Goal: Book appointment/travel/reservation

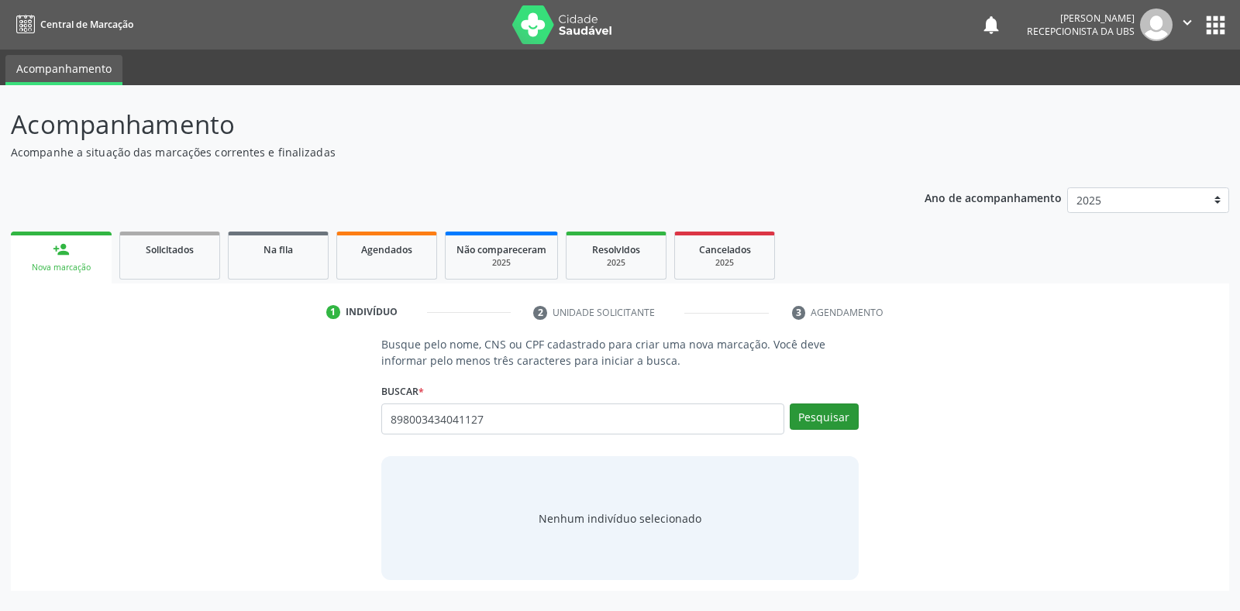
type input "898003434041127"
click at [808, 420] on button "Pesquisar" at bounding box center [824, 417] width 69 height 26
type input "898003434041127"
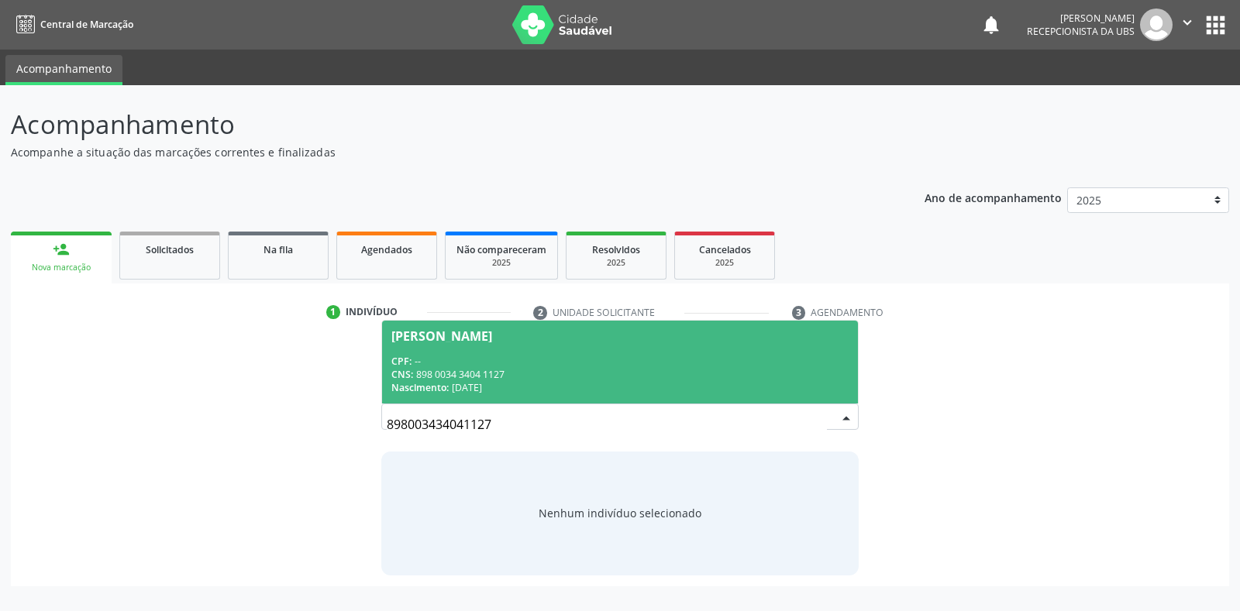
click at [431, 334] on div "[PERSON_NAME]" at bounding box center [441, 336] width 101 height 12
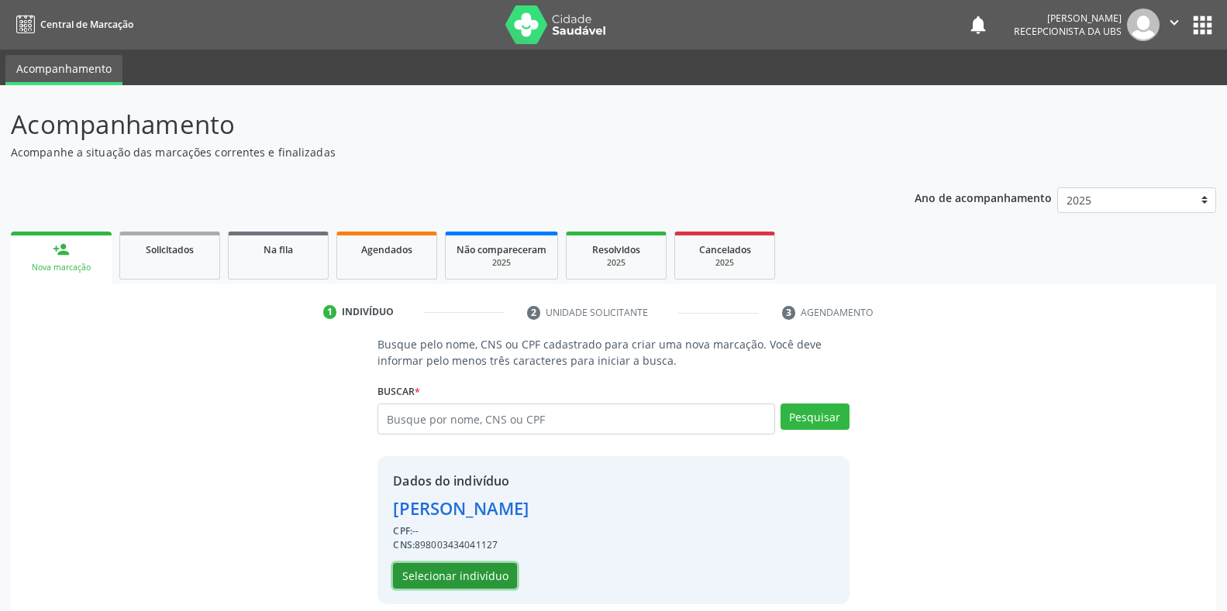
click at [424, 579] on button "Selecionar indivíduo" at bounding box center [455, 576] width 124 height 26
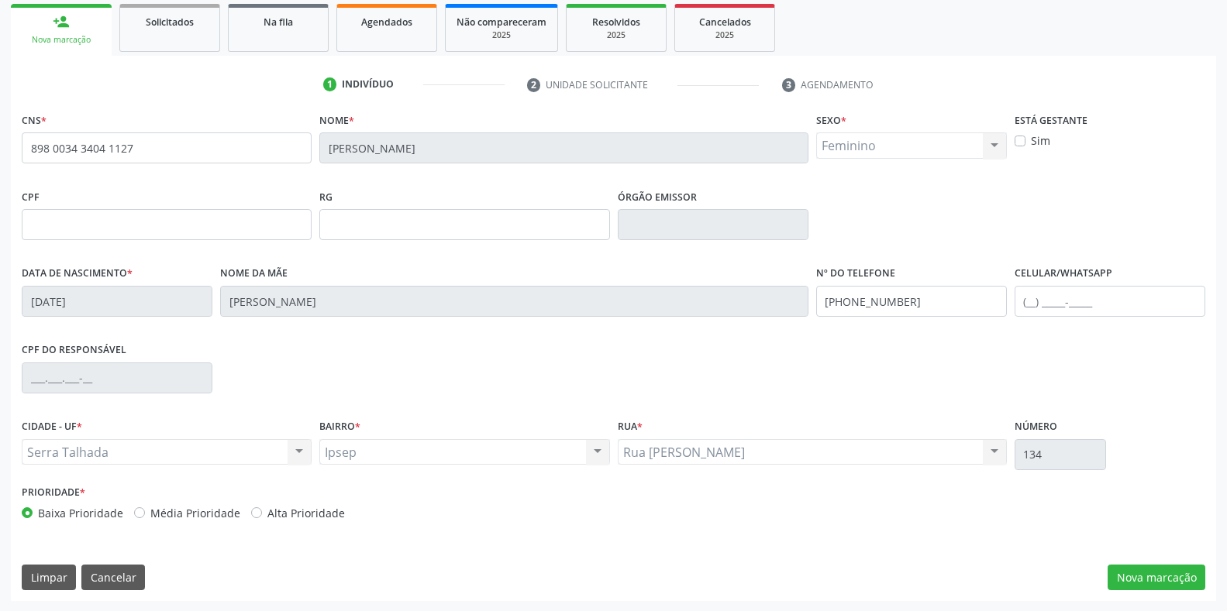
scroll to position [229, 0]
click at [1153, 584] on button "Nova marcação" at bounding box center [1156, 577] width 98 height 26
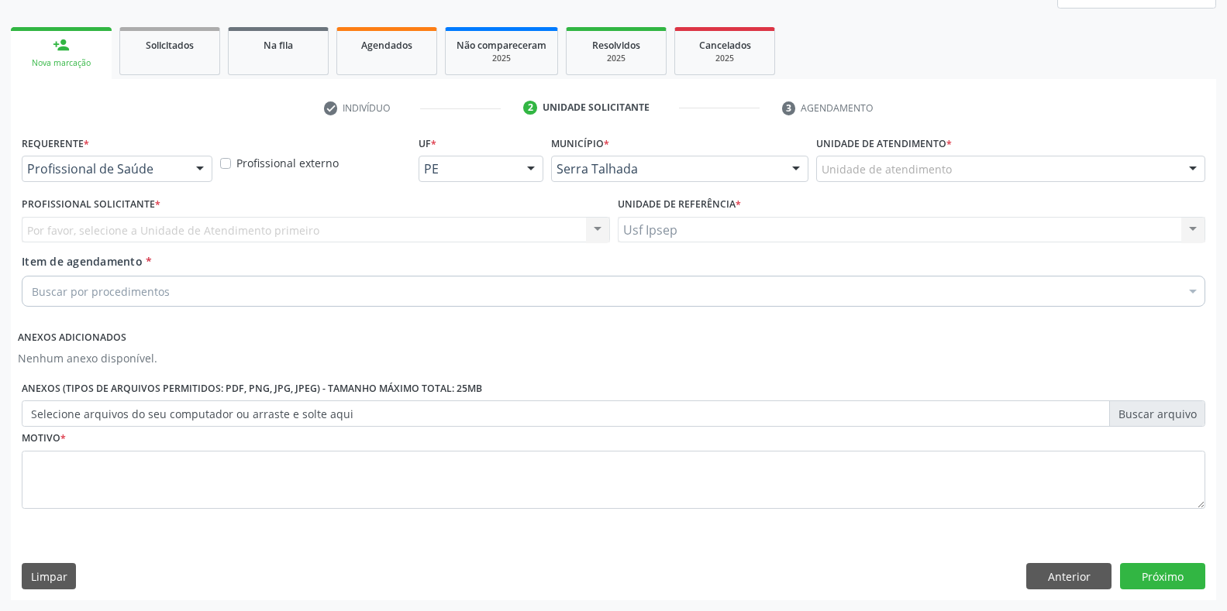
scroll to position [205, 0]
click at [195, 167] on div at bounding box center [199, 170] width 23 height 26
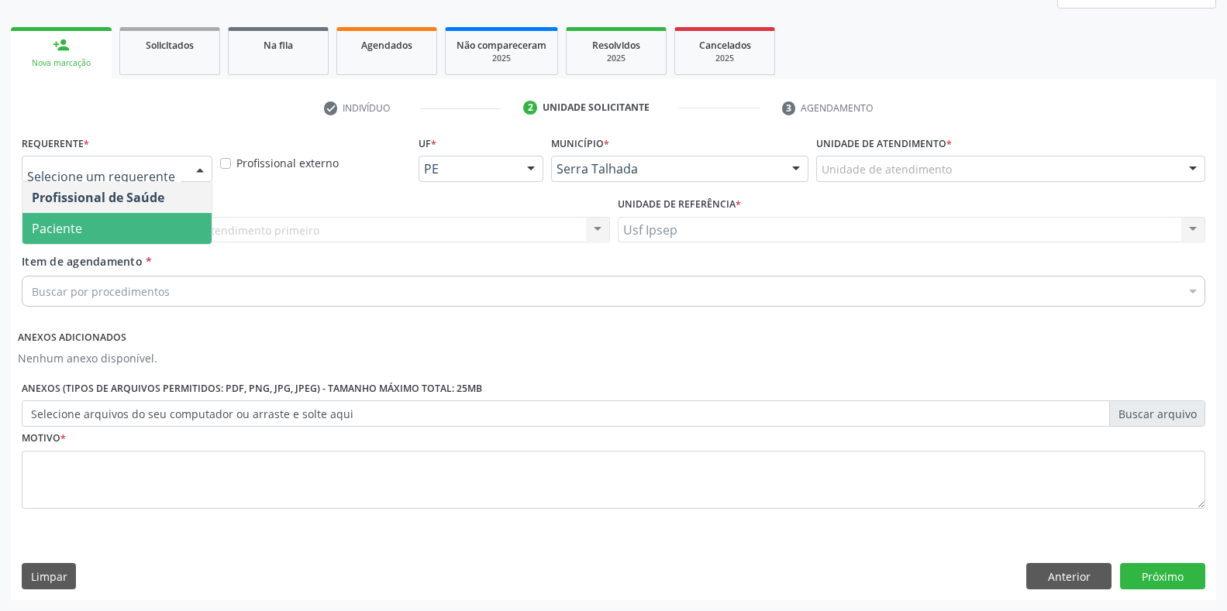
click at [126, 236] on span "Paciente" at bounding box center [116, 228] width 189 height 31
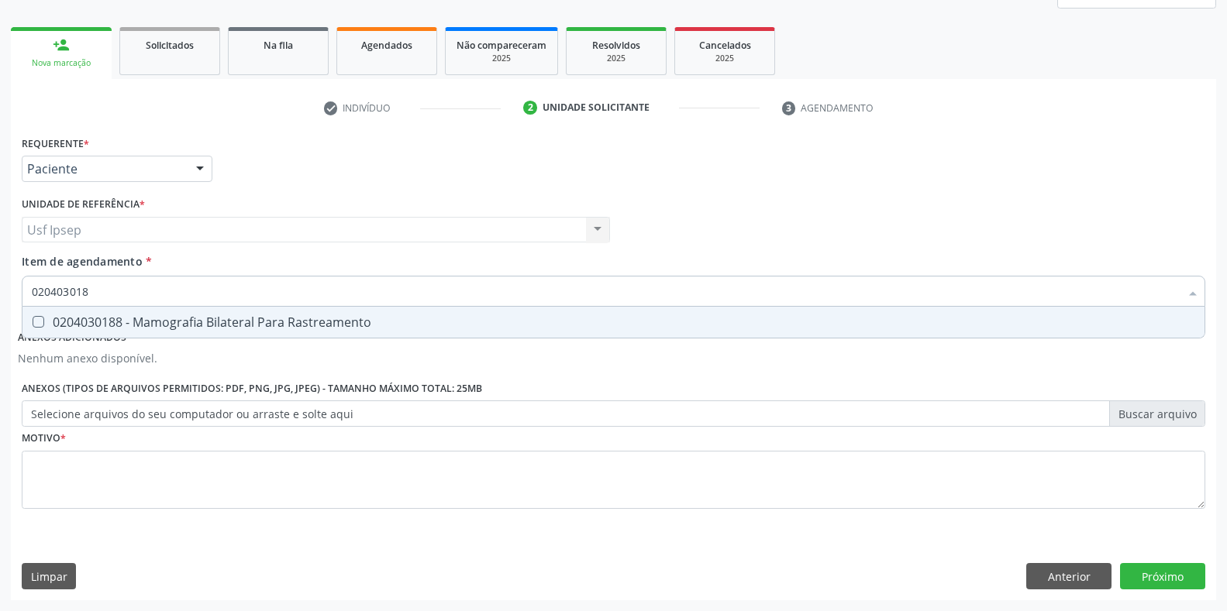
type input "0204030188"
click at [33, 323] on Rastreamento at bounding box center [39, 322] width 12 height 12
click at [33, 323] on Rastreamento "checkbox" at bounding box center [27, 322] width 10 height 10
checkbox Rastreamento "true"
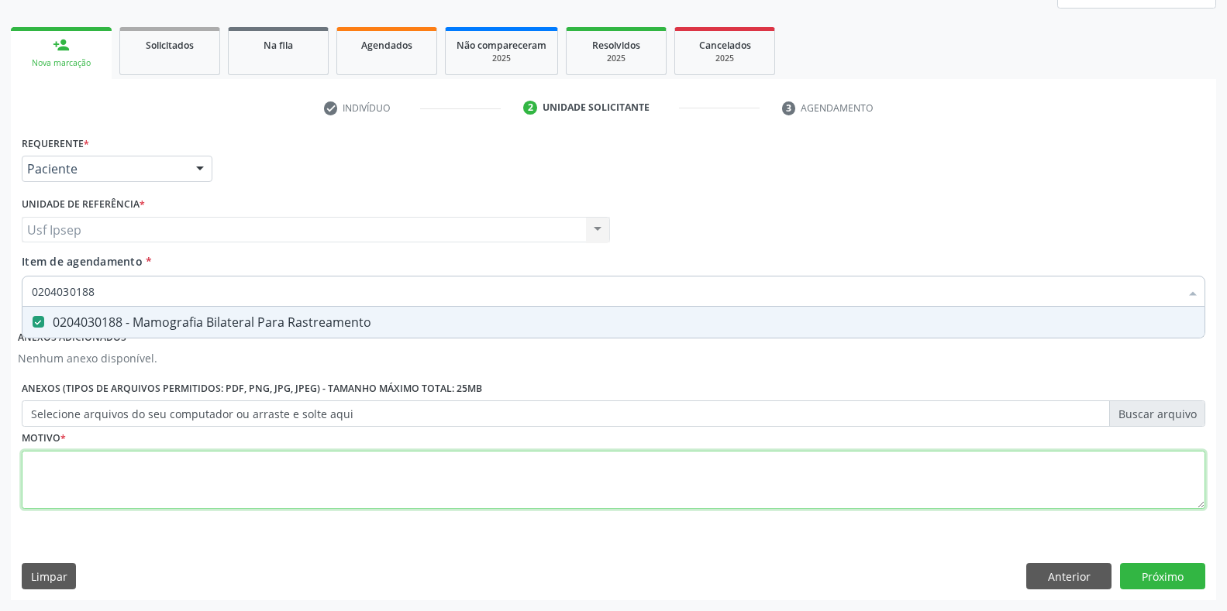
click at [40, 484] on div "Requerente * Paciente Profissional de Saúde Paciente Nenhum resultado encontrad…" at bounding box center [613, 331] width 1183 height 399
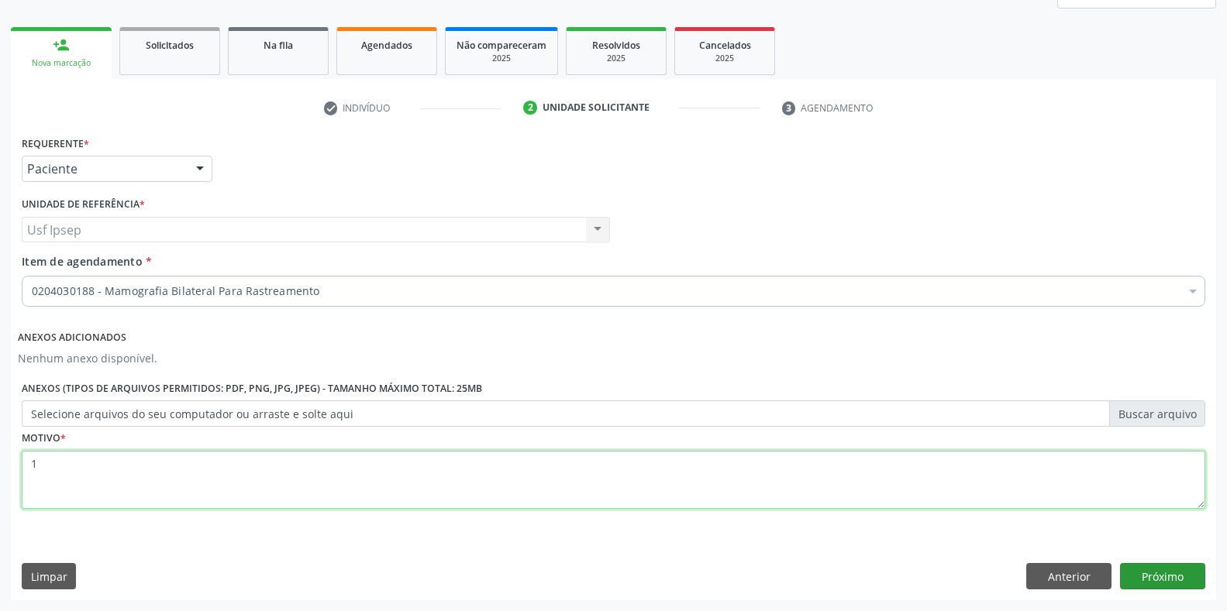
type textarea "1"
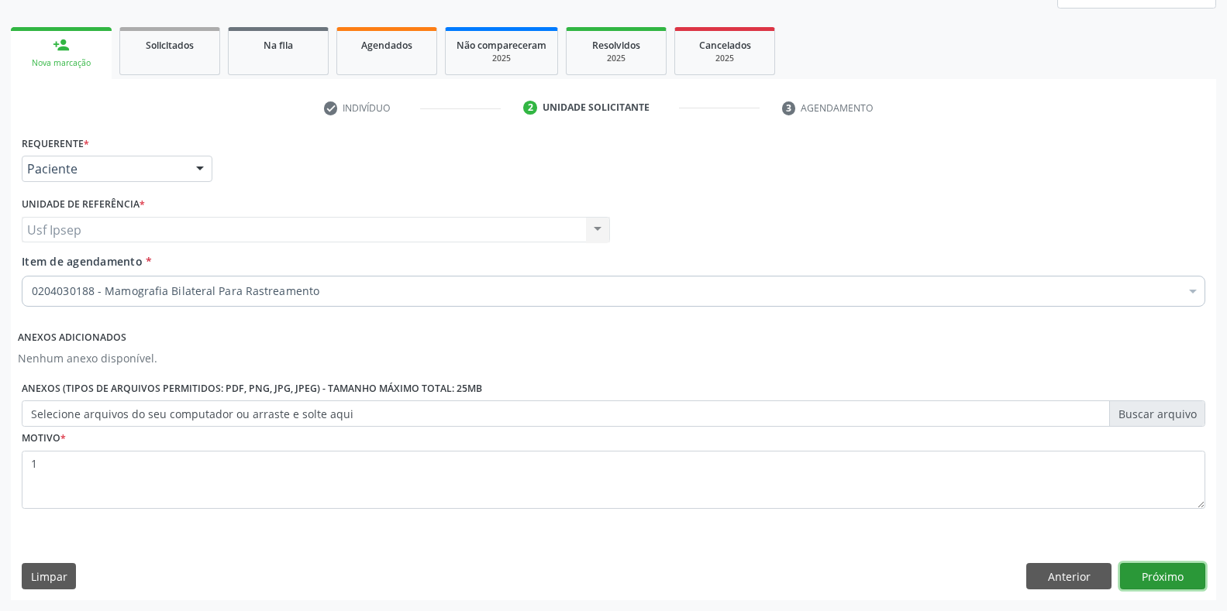
click at [1153, 578] on button "Próximo" at bounding box center [1162, 576] width 85 height 26
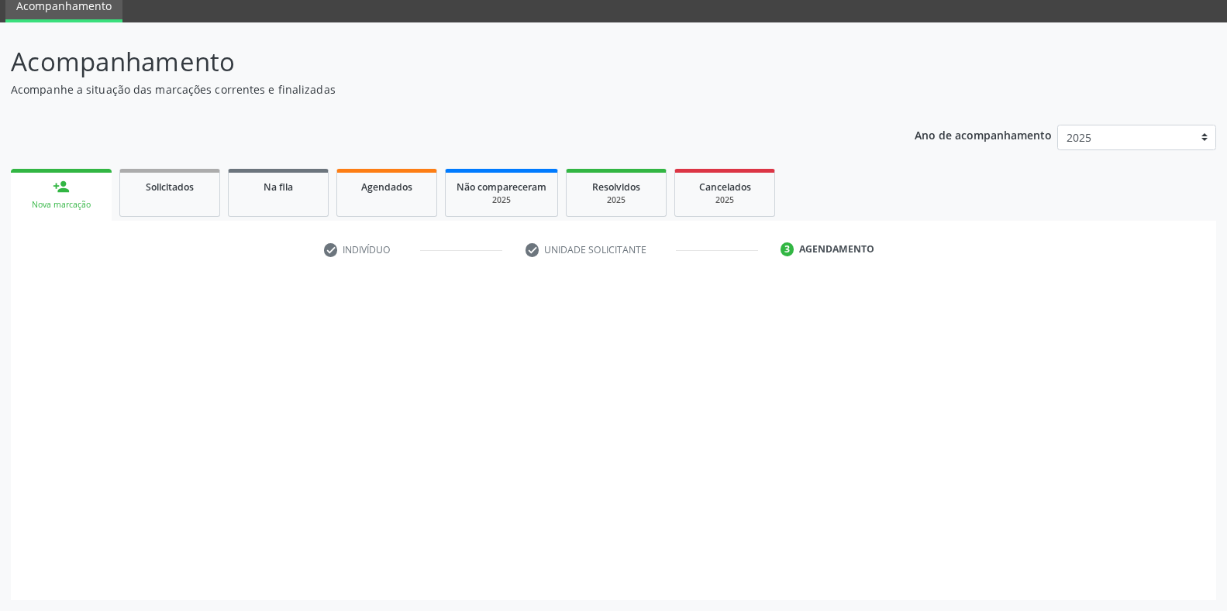
scroll to position [63, 0]
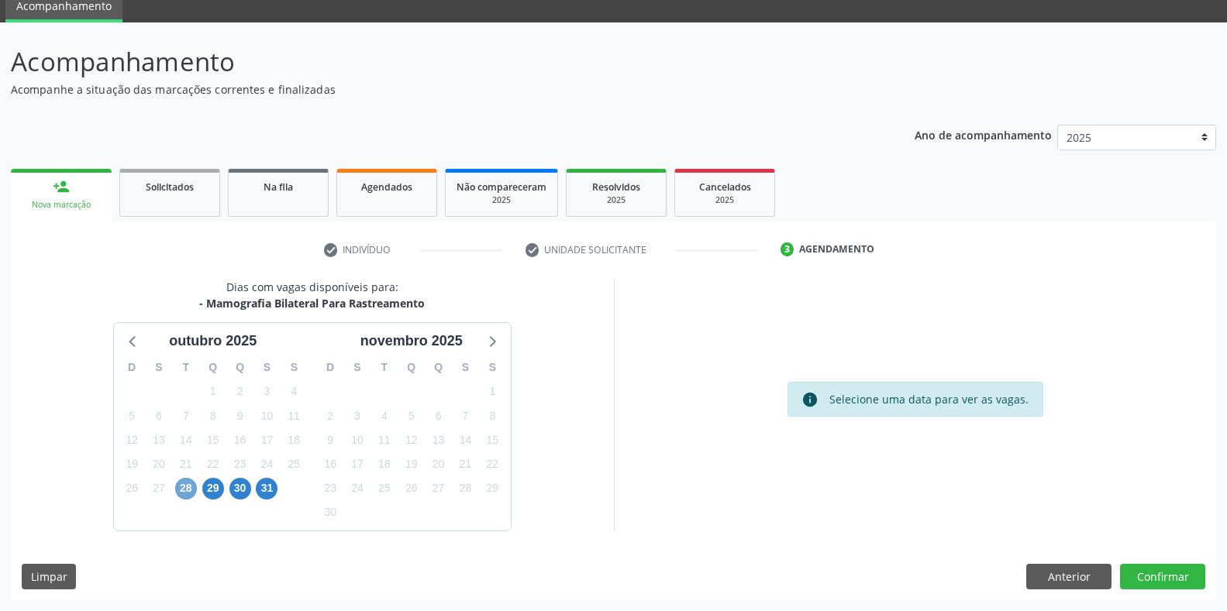
click at [183, 488] on span "28" at bounding box center [186, 489] width 22 height 22
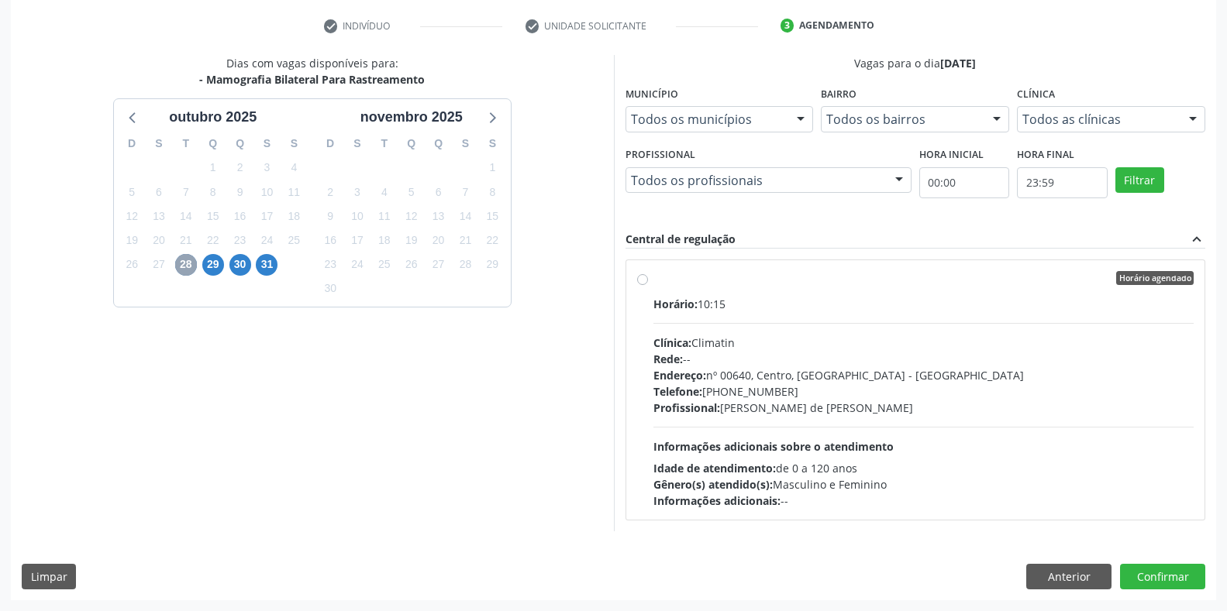
scroll to position [157, 0]
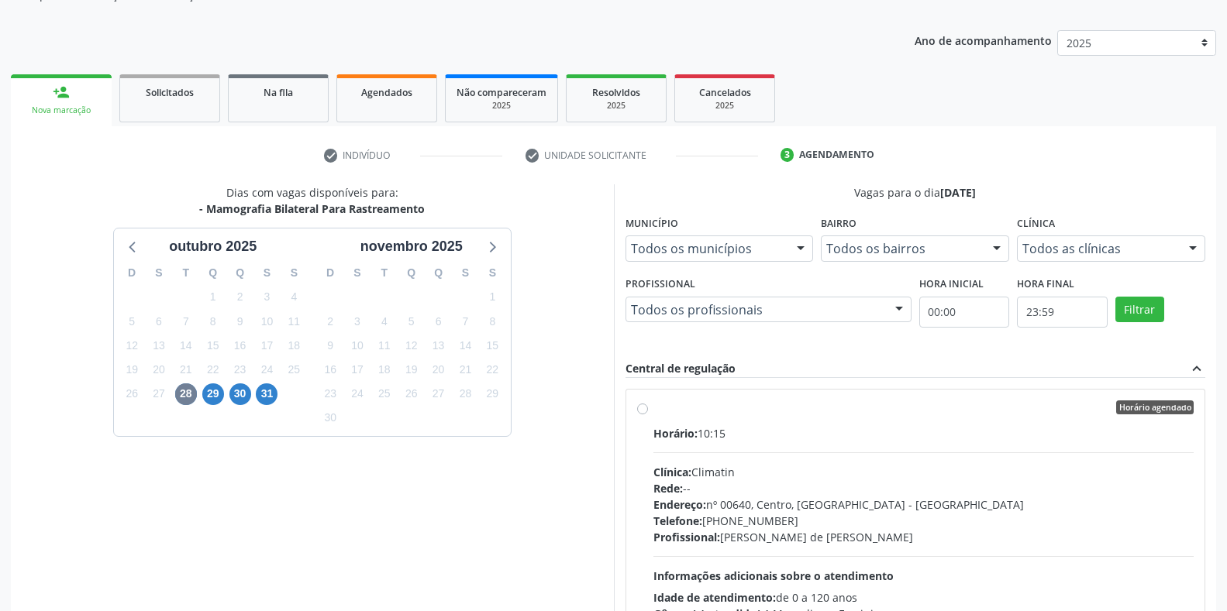
click at [653, 407] on label "Horário agendado Horário: 10:15 Clínica: Climatin Rede: -- Endereço: nº 00640, …" at bounding box center [923, 520] width 541 height 238
click at [642, 407] on input "Horário agendado Horário: 10:15 Clínica: Climatin Rede: -- Endereço: nº 00640, …" at bounding box center [642, 408] width 11 height 14
radio input "true"
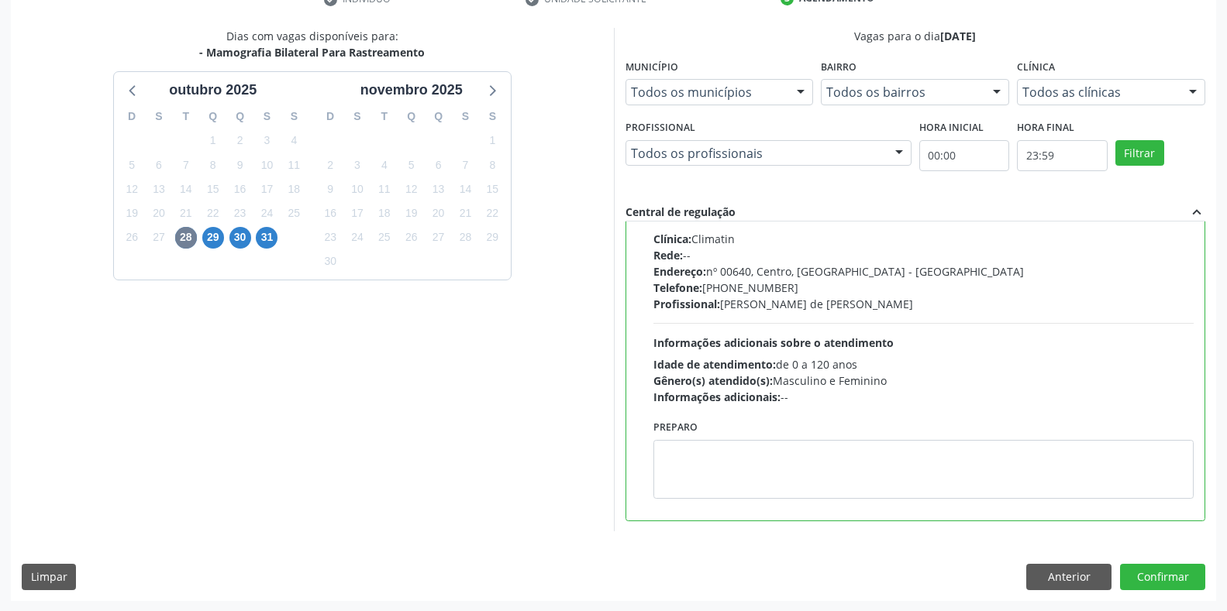
scroll to position [315, 0]
click at [1141, 580] on button "Confirmar" at bounding box center [1162, 576] width 85 height 26
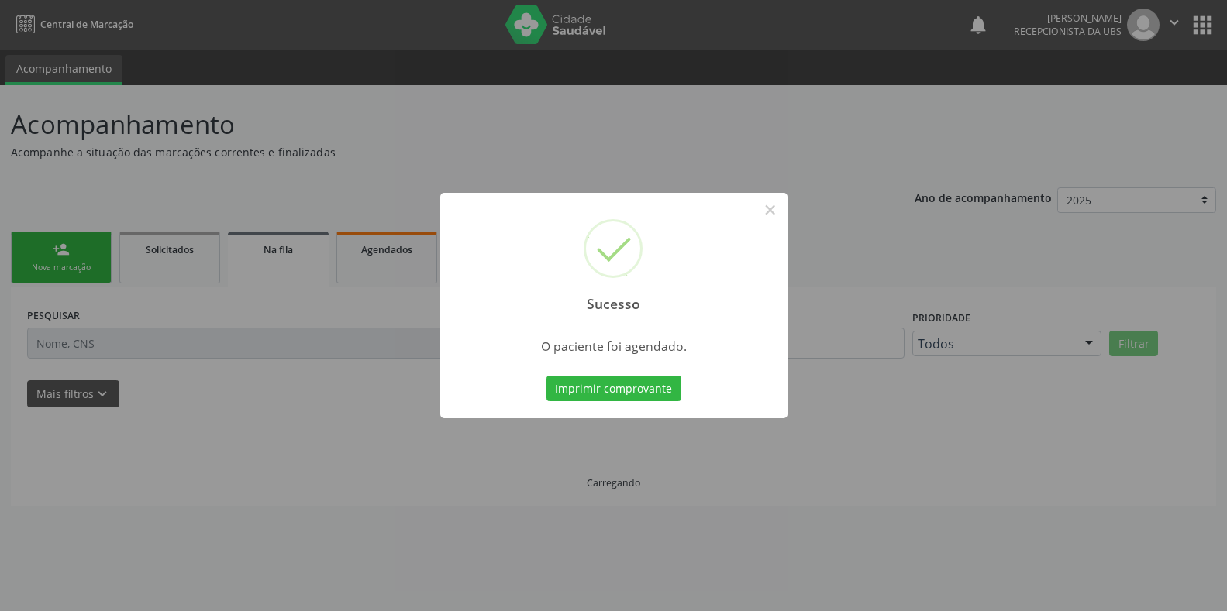
scroll to position [0, 0]
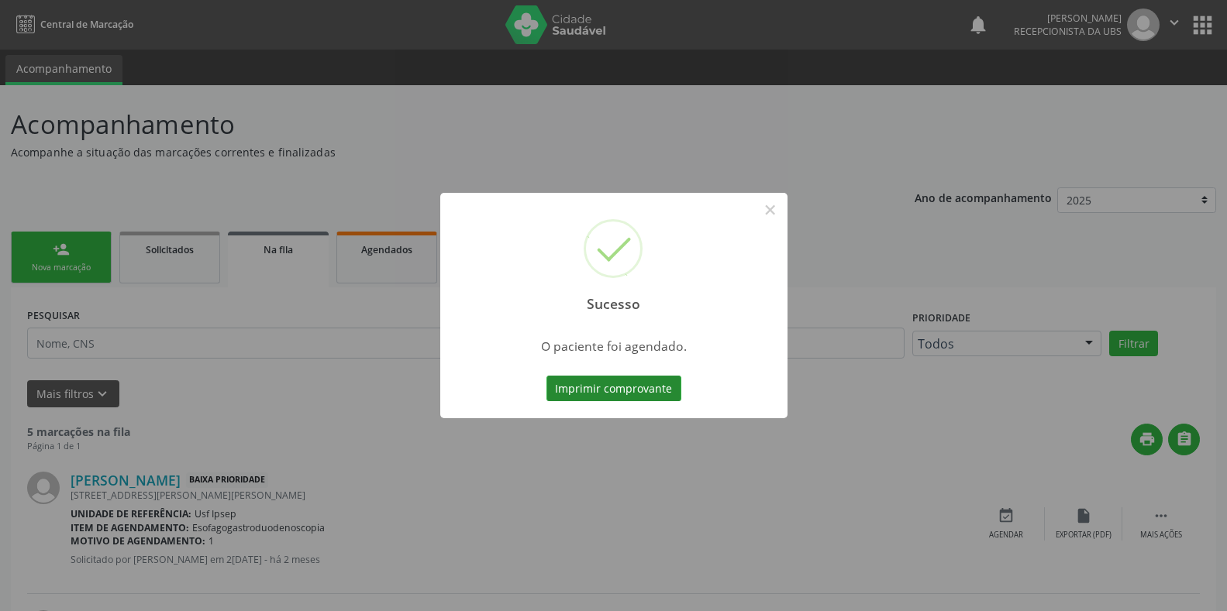
click at [564, 389] on button "Imprimir comprovante" at bounding box center [613, 389] width 135 height 26
